Goal: Find specific page/section

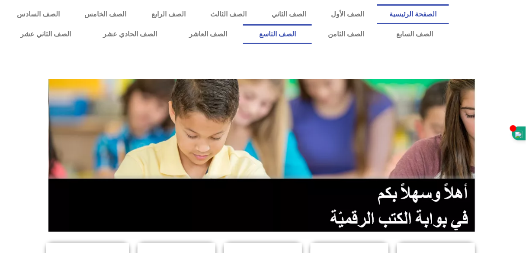
click at [312, 32] on link "الصف التاسع" at bounding box center [277, 34] width 69 height 20
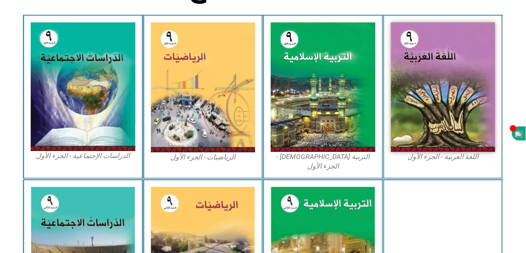
scroll to position [253, 0]
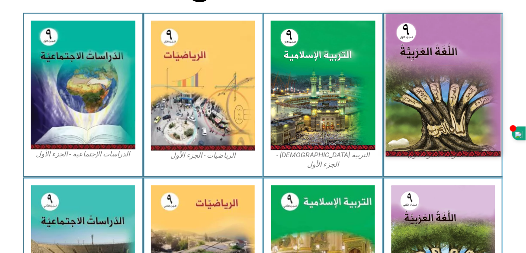
click at [461, 84] on img at bounding box center [443, 85] width 115 height 142
